Goal: Information Seeking & Learning: Learn about a topic

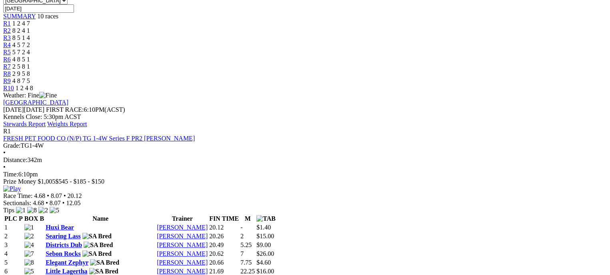
scroll to position [240, 0]
